Goal: Task Accomplishment & Management: Manage account settings

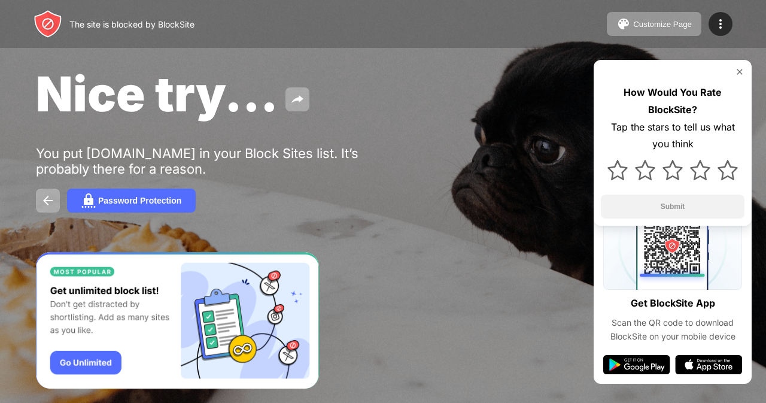
click at [741, 69] on img at bounding box center [740, 72] width 10 height 10
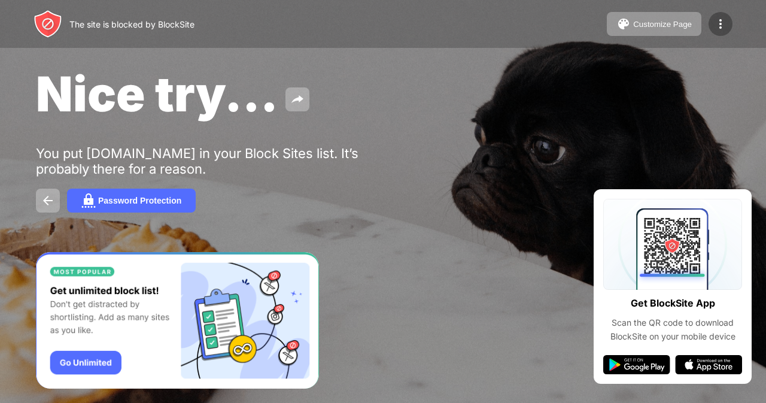
click at [720, 29] on img at bounding box center [721, 24] width 14 height 14
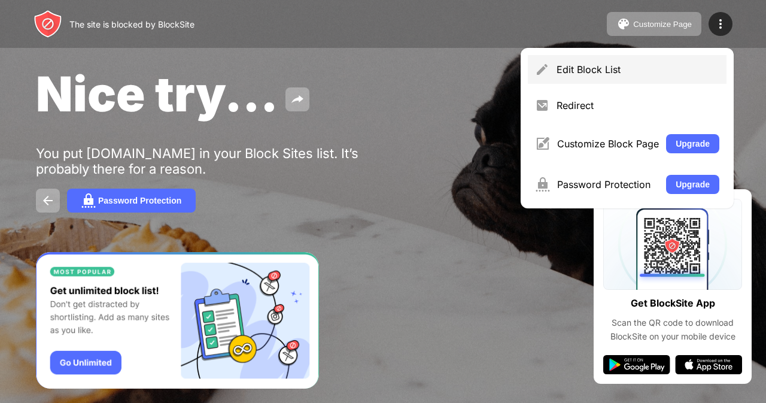
click at [599, 69] on div "Edit Block List" at bounding box center [638, 69] width 163 height 12
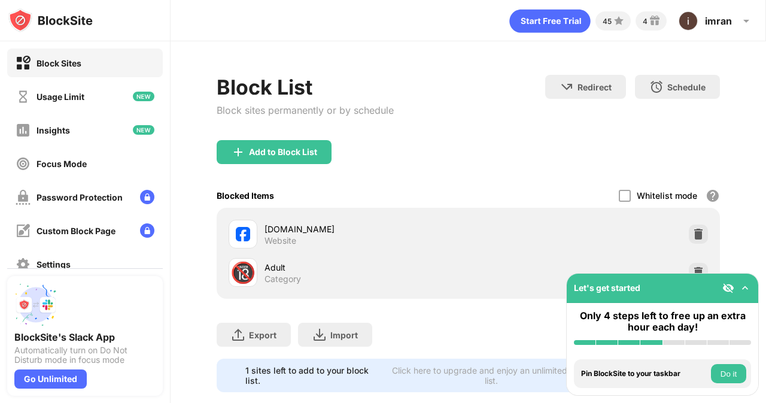
click at [733, 372] on button "Do it" at bounding box center [728, 373] width 35 height 19
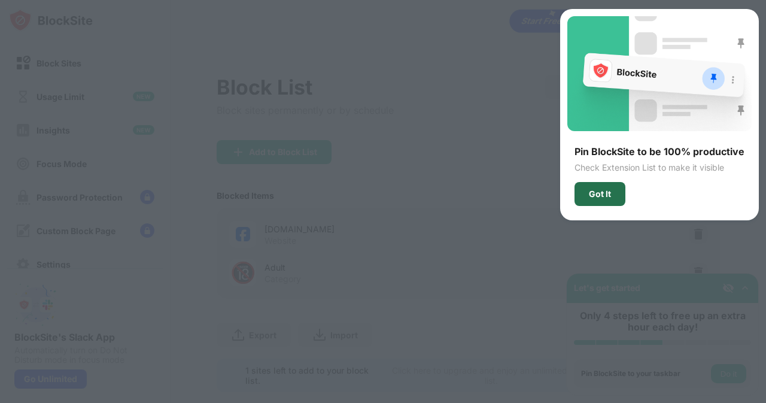
click at [607, 191] on div "Got It" at bounding box center [600, 194] width 22 height 10
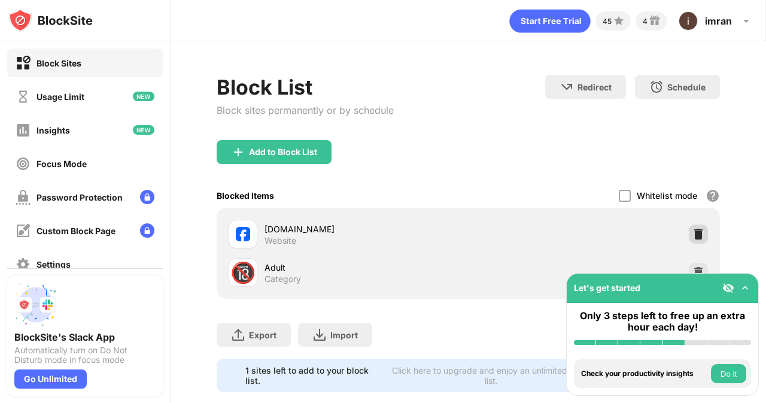
click at [693, 235] on img at bounding box center [699, 234] width 12 height 12
